Goal: Task Accomplishment & Management: Use online tool/utility

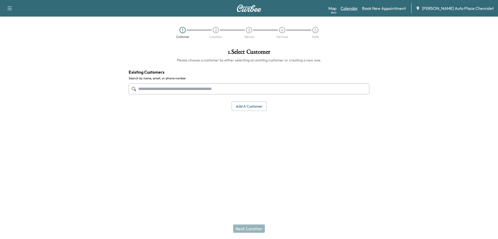
click at [358, 7] on link "Calendar" at bounding box center [349, 8] width 17 height 6
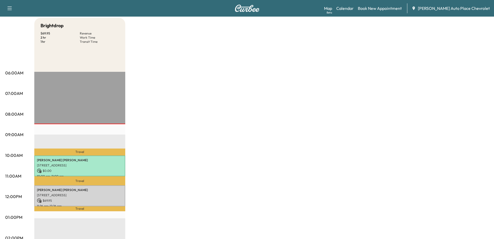
scroll to position [65, 0]
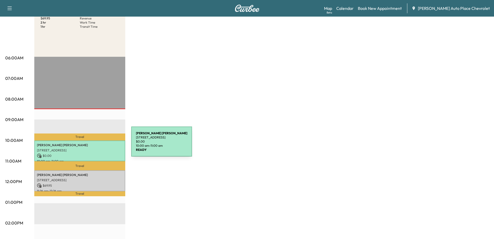
click at [92, 145] on p "[PERSON_NAME]" at bounding box center [80, 145] width 86 height 4
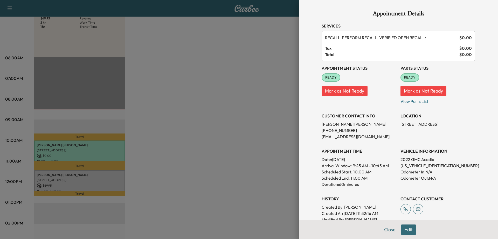
click at [173, 109] on div at bounding box center [249, 119] width 498 height 239
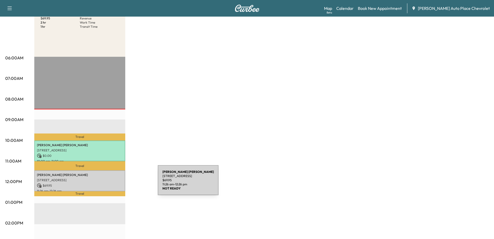
click at [119, 184] on p "$ 69.95" at bounding box center [80, 186] width 86 height 5
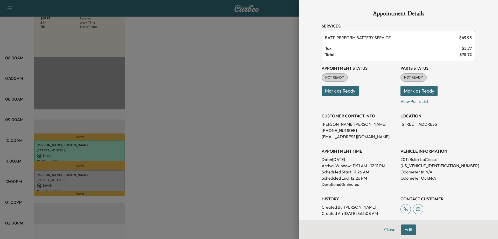
click at [269, 188] on div at bounding box center [249, 119] width 498 height 239
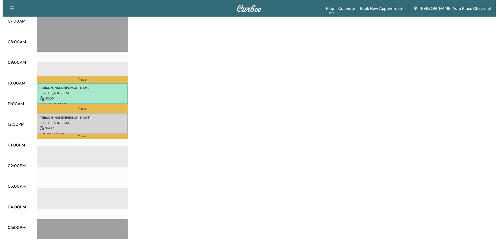
scroll to position [97, 0]
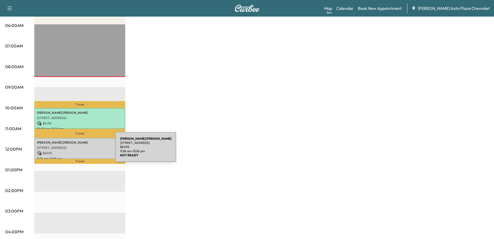
click at [76, 151] on p "$ 69.95" at bounding box center [80, 153] width 86 height 5
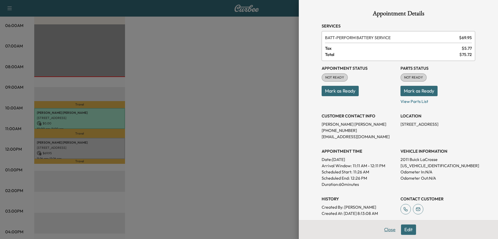
click at [387, 227] on button "Close" at bounding box center [390, 230] width 18 height 10
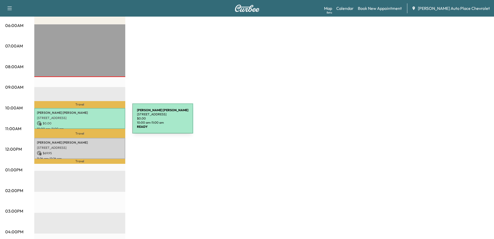
click at [93, 122] on p "$ 0.00" at bounding box center [80, 123] width 86 height 5
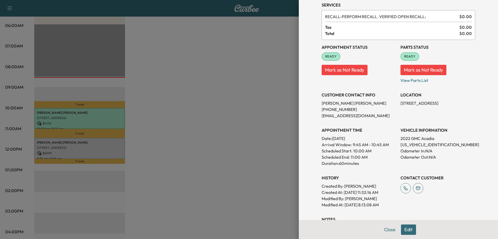
scroll to position [32, 0]
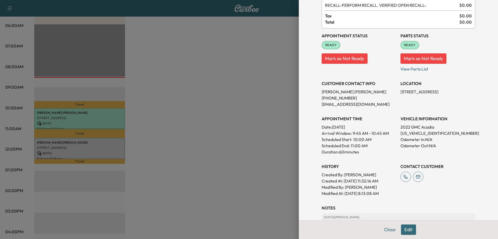
click at [430, 133] on p "[US_VEHICLE_IDENTIFICATION_NUMBER]" at bounding box center [438, 133] width 75 height 6
copy p "[US_VEHICLE_IDENTIFICATION_NUMBER]"
